Goal: Obtain resource: Download file/media

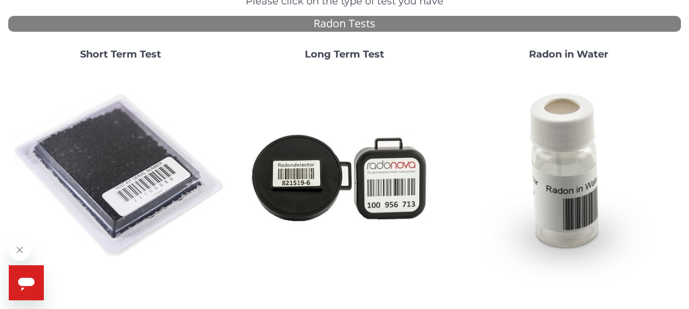
scroll to position [123, 0]
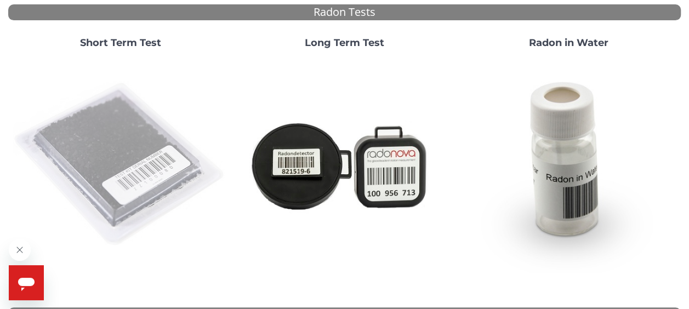
click at [92, 136] on img at bounding box center [120, 164] width 215 height 215
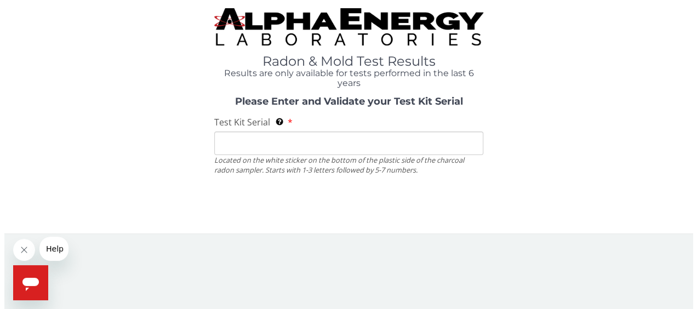
scroll to position [0, 0]
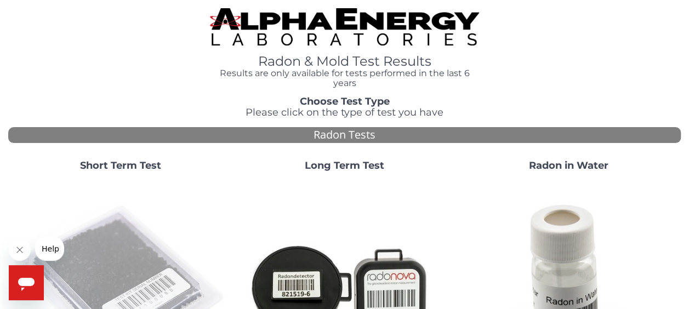
click at [140, 247] on img at bounding box center [120, 287] width 215 height 215
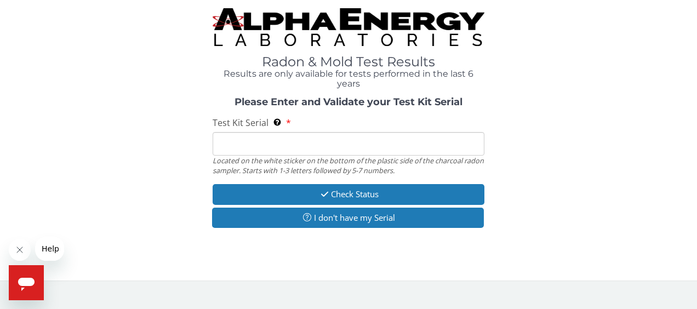
click at [293, 151] on input "Test Kit Serial Located on the white sticker on the bottom of the plastic side …" at bounding box center [349, 144] width 272 height 24
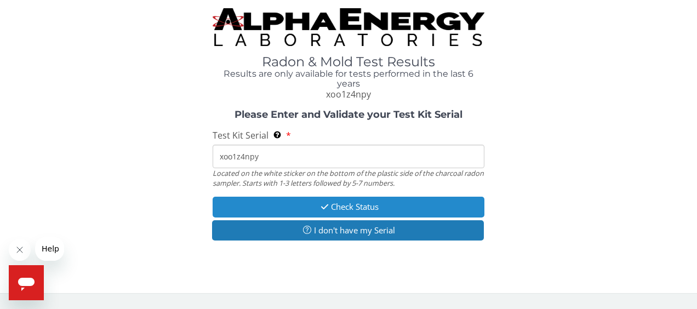
click at [298, 207] on button "Check Status" at bounding box center [349, 207] width 272 height 20
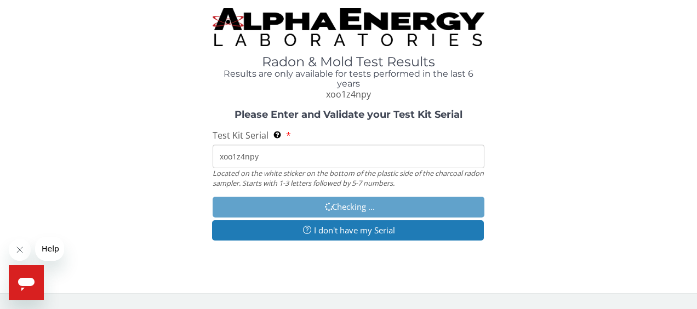
type input "XOO1Z4NPY"
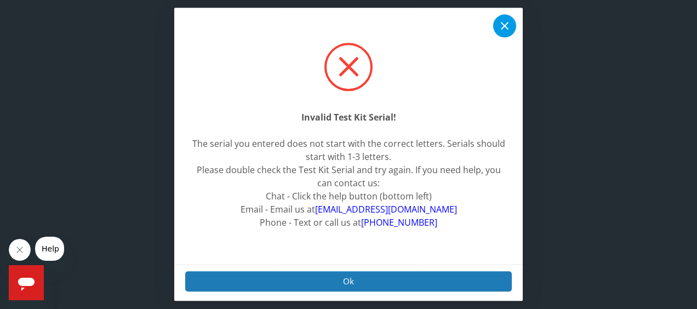
click at [506, 26] on icon at bounding box center [504, 26] width 13 height 13
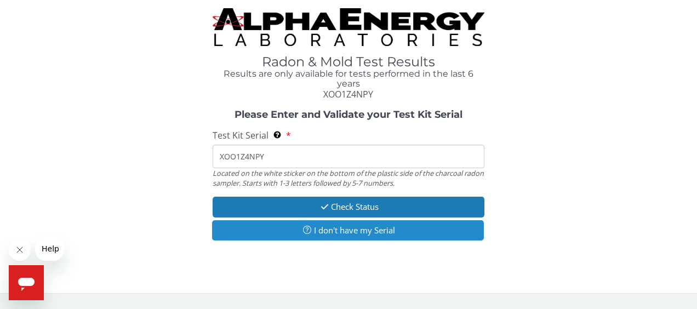
click at [363, 233] on button "I don't have my Serial" at bounding box center [348, 230] width 272 height 20
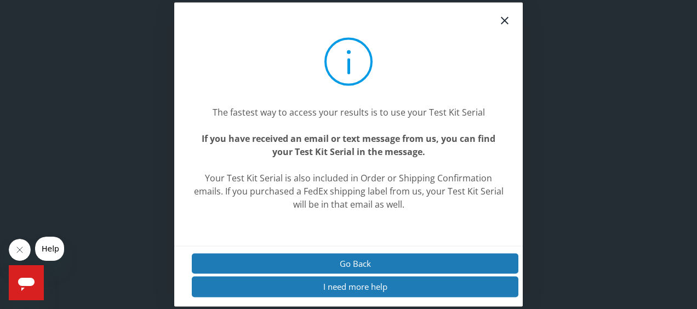
click at [504, 22] on icon at bounding box center [504, 20] width 13 height 13
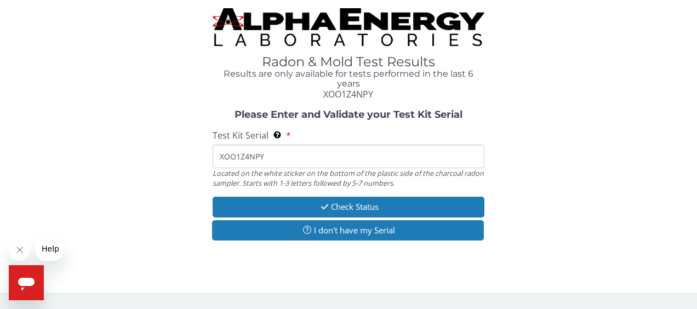
click at [292, 162] on input "XOO1Z4NPY" at bounding box center [349, 157] width 272 height 24
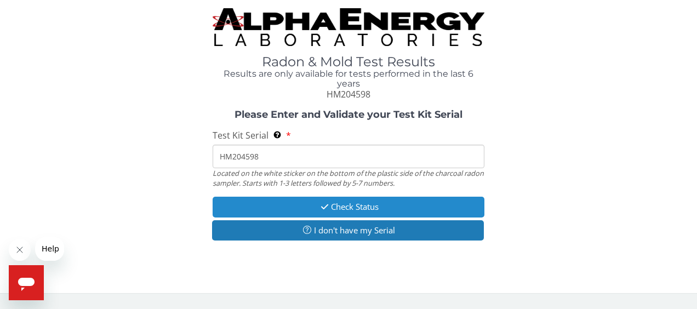
type input "HM204598"
click at [324, 205] on icon "button" at bounding box center [324, 207] width 13 height 8
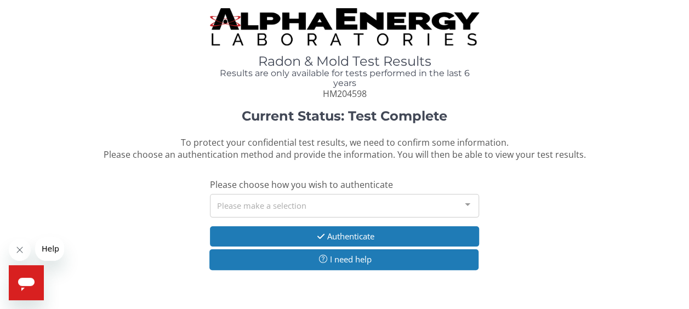
click at [324, 205] on div "Please make a selection" at bounding box center [344, 206] width 269 height 24
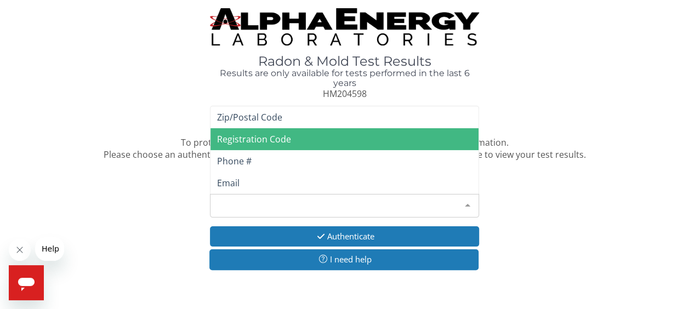
click at [281, 136] on span "Registration Code" at bounding box center [254, 139] width 74 height 12
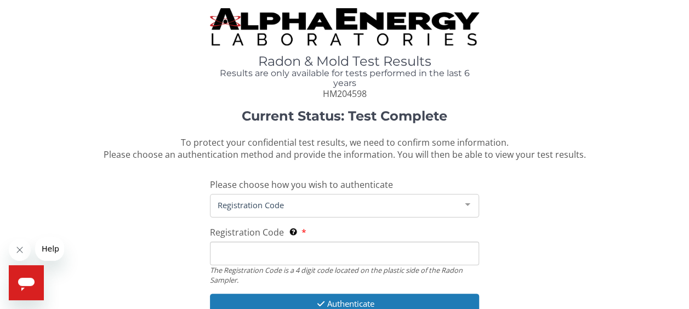
click at [275, 250] on input "Registration Code The Registration Code is a 4 digit code located on the plasti…" at bounding box center [344, 254] width 269 height 24
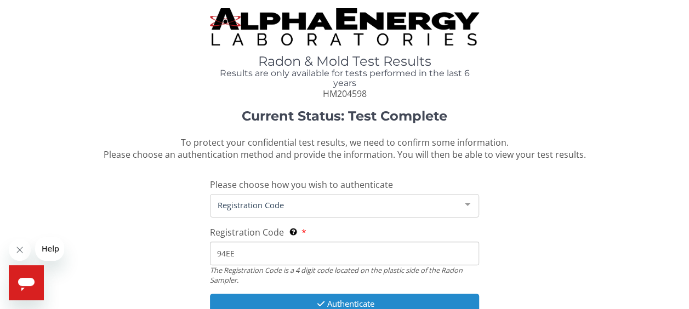
type input "94EE"
click at [287, 298] on button "Authenticate" at bounding box center [344, 304] width 269 height 20
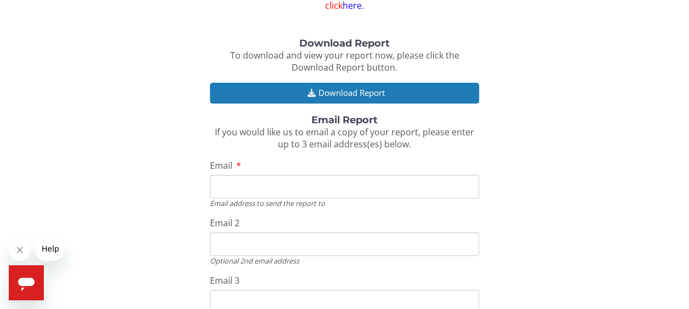
scroll to position [68, 0]
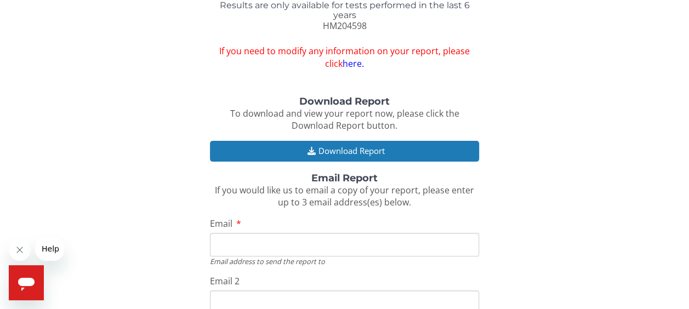
click at [592, 128] on div "Download Report To download and view your report now, please click the Download…" at bounding box center [344, 259] width 672 height 326
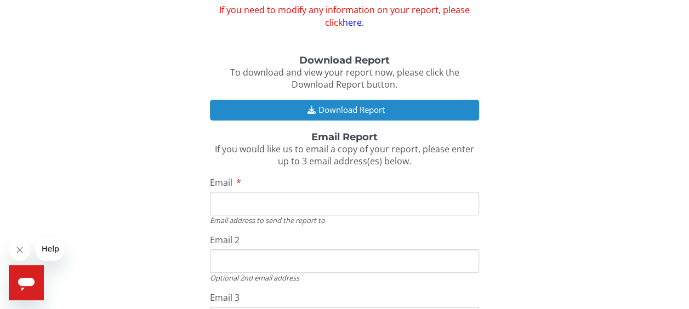
scroll to position [117, 0]
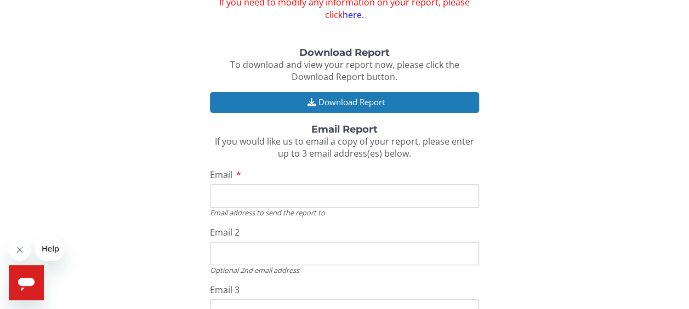
click at [427, 205] on input "Email" at bounding box center [344, 196] width 269 height 24
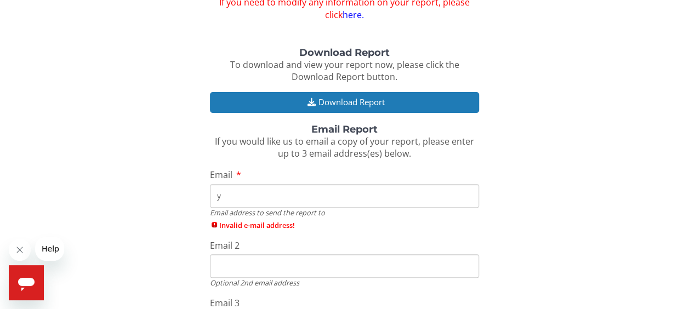
type input "yansi.e.hernandez@my.csun.edu"
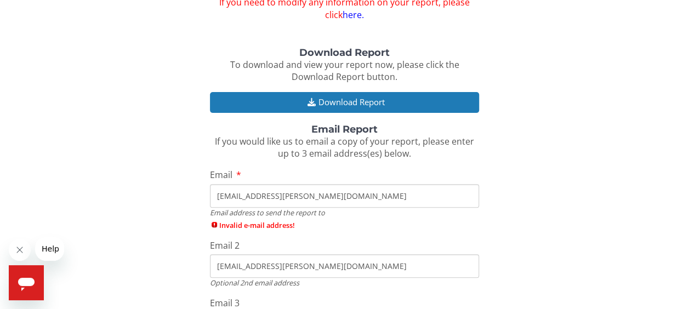
type input "yansi.e.hernandez@my.csun.edu"
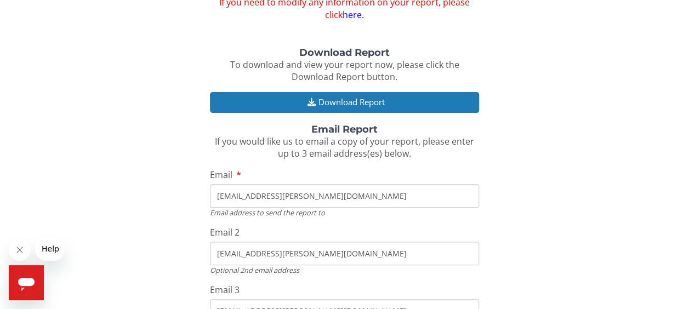
click at [533, 203] on div "Download Report To download and view your report now, please click the Download…" at bounding box center [344, 211] width 672 height 326
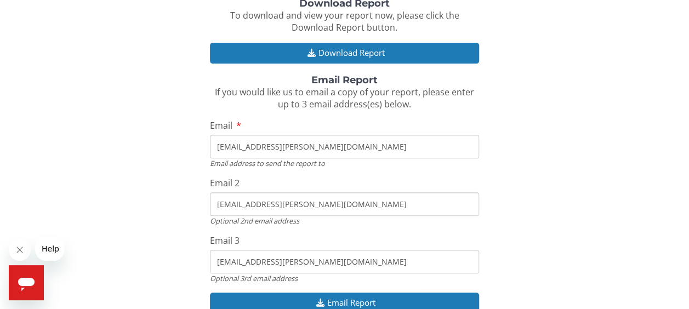
scroll to position [209, 0]
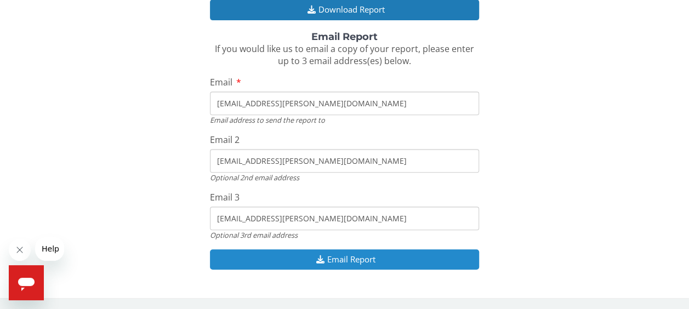
click at [330, 259] on button "Email Report" at bounding box center [344, 259] width 269 height 20
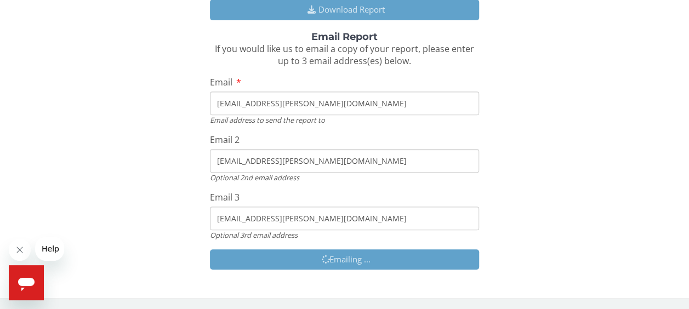
click at [488, 122] on div "Download Report To download and view your report now, please click the Download…" at bounding box center [344, 118] width 672 height 326
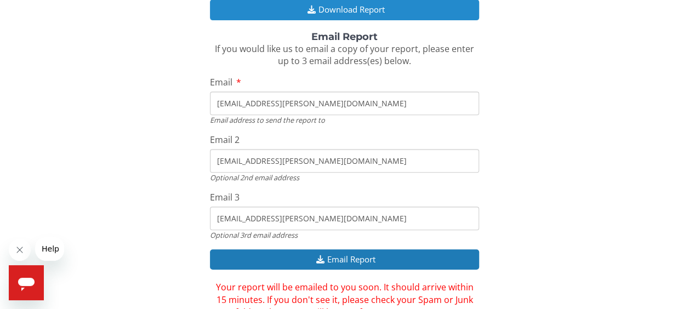
click at [345, 12] on button "Download Report" at bounding box center [344, 9] width 269 height 20
